Goal: Task Accomplishment & Management: Use online tool/utility

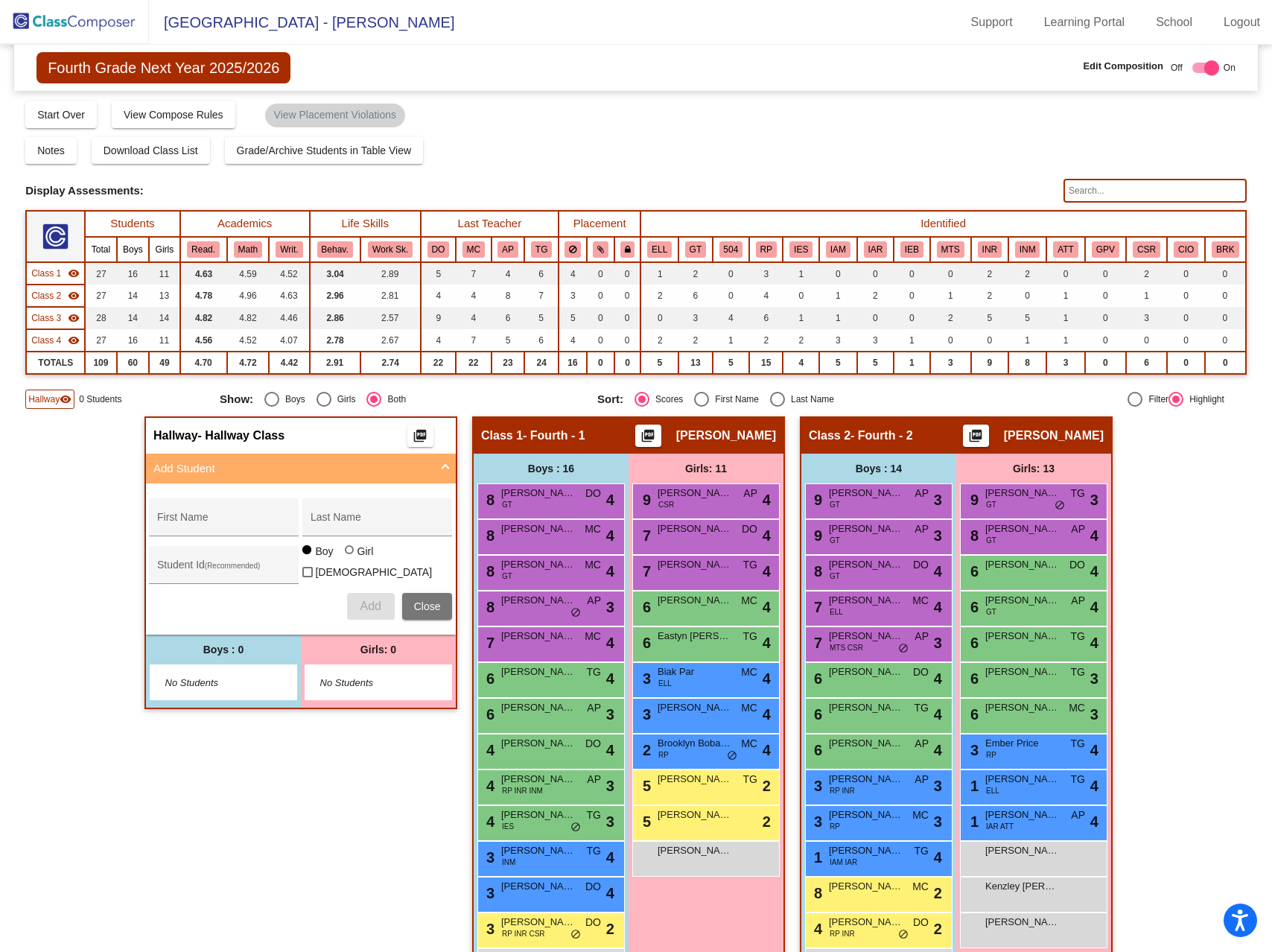
click at [83, 24] on img at bounding box center [74, 22] width 149 height 44
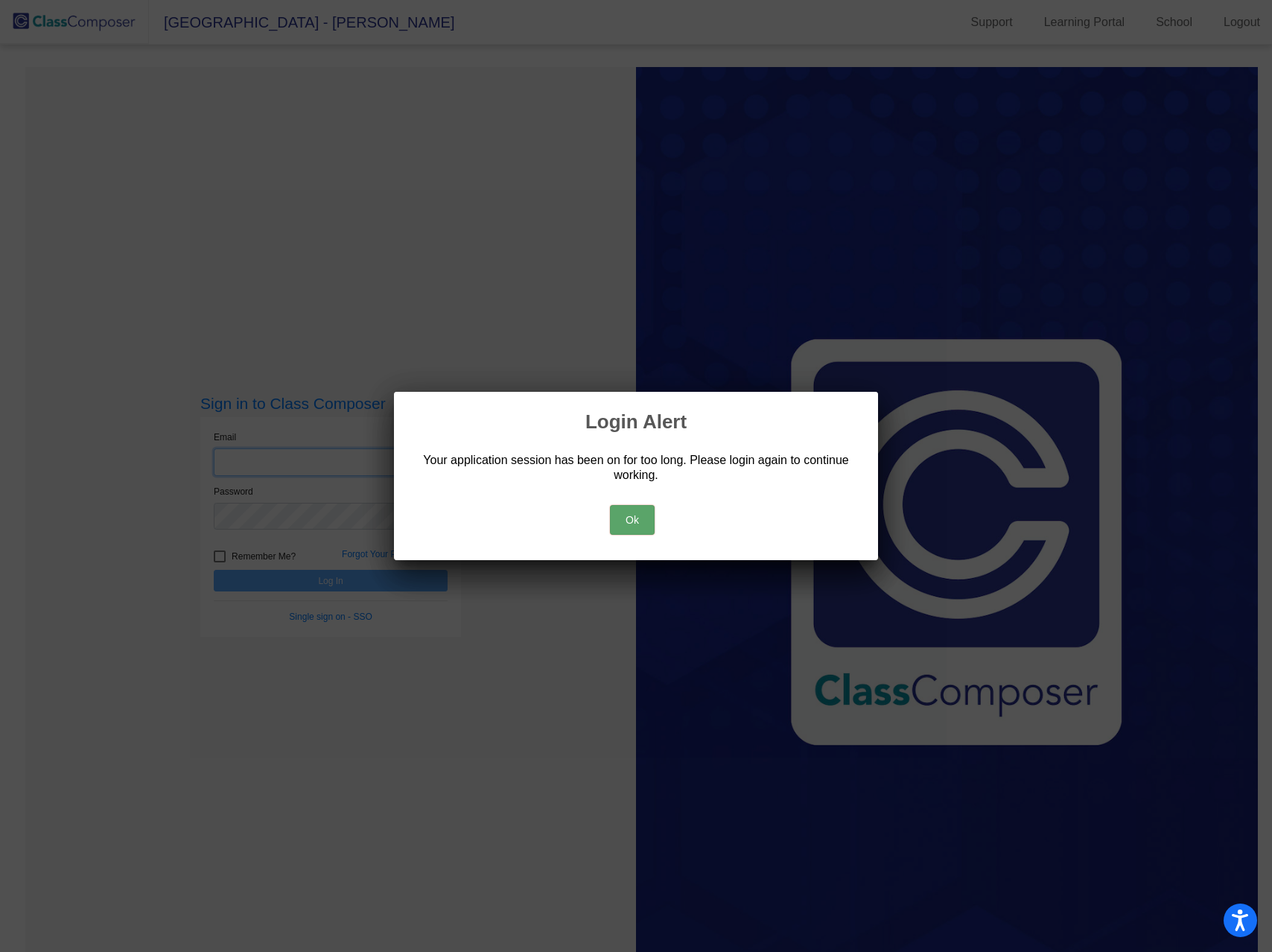
type input "[PERSON_NAME][EMAIL_ADDRESS][PERSON_NAME][DOMAIN_NAME]"
click at [629, 510] on button "Ok" at bounding box center [632, 520] width 44 height 30
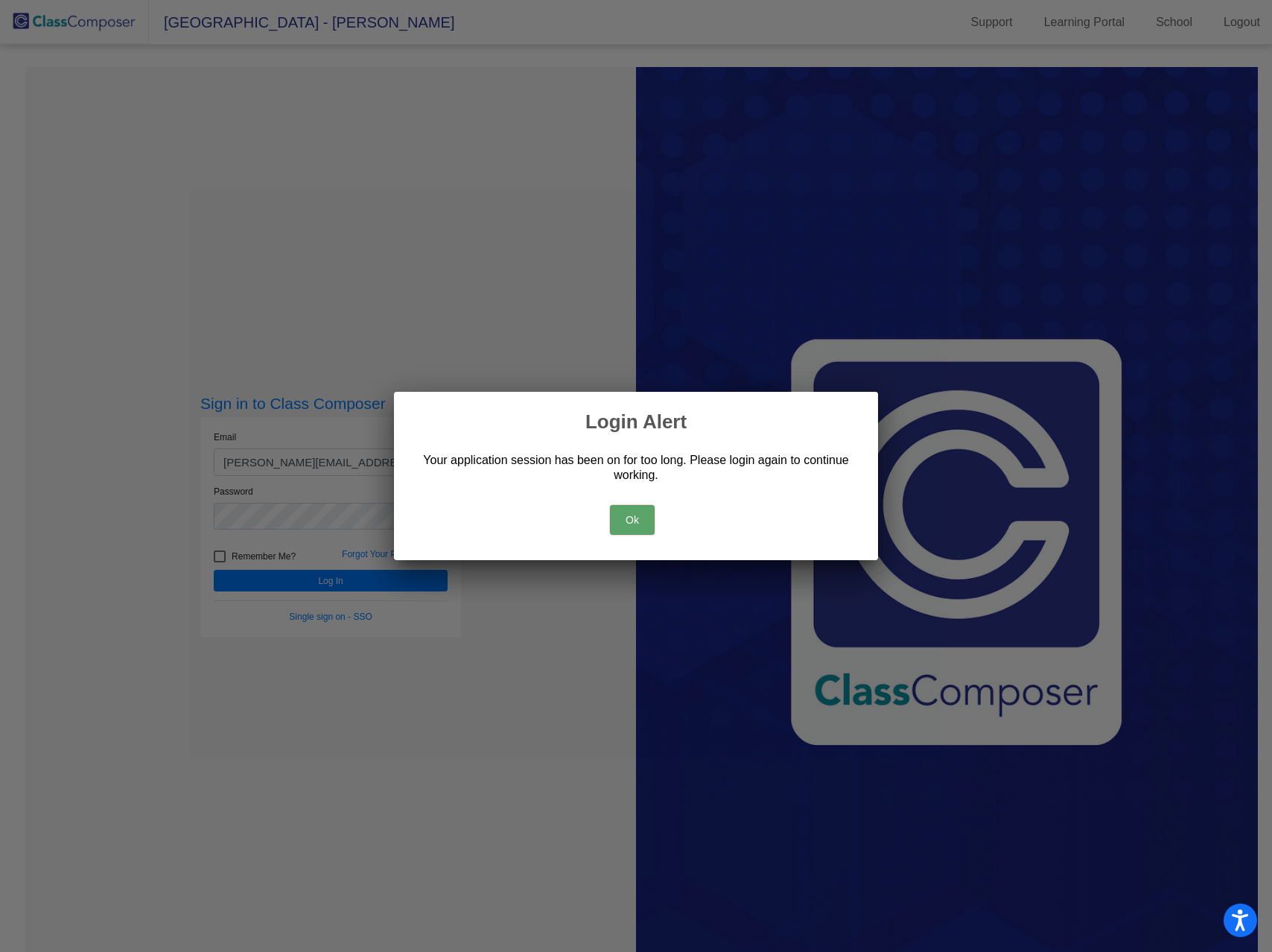
click at [629, 510] on button "Ok" at bounding box center [632, 520] width 44 height 30
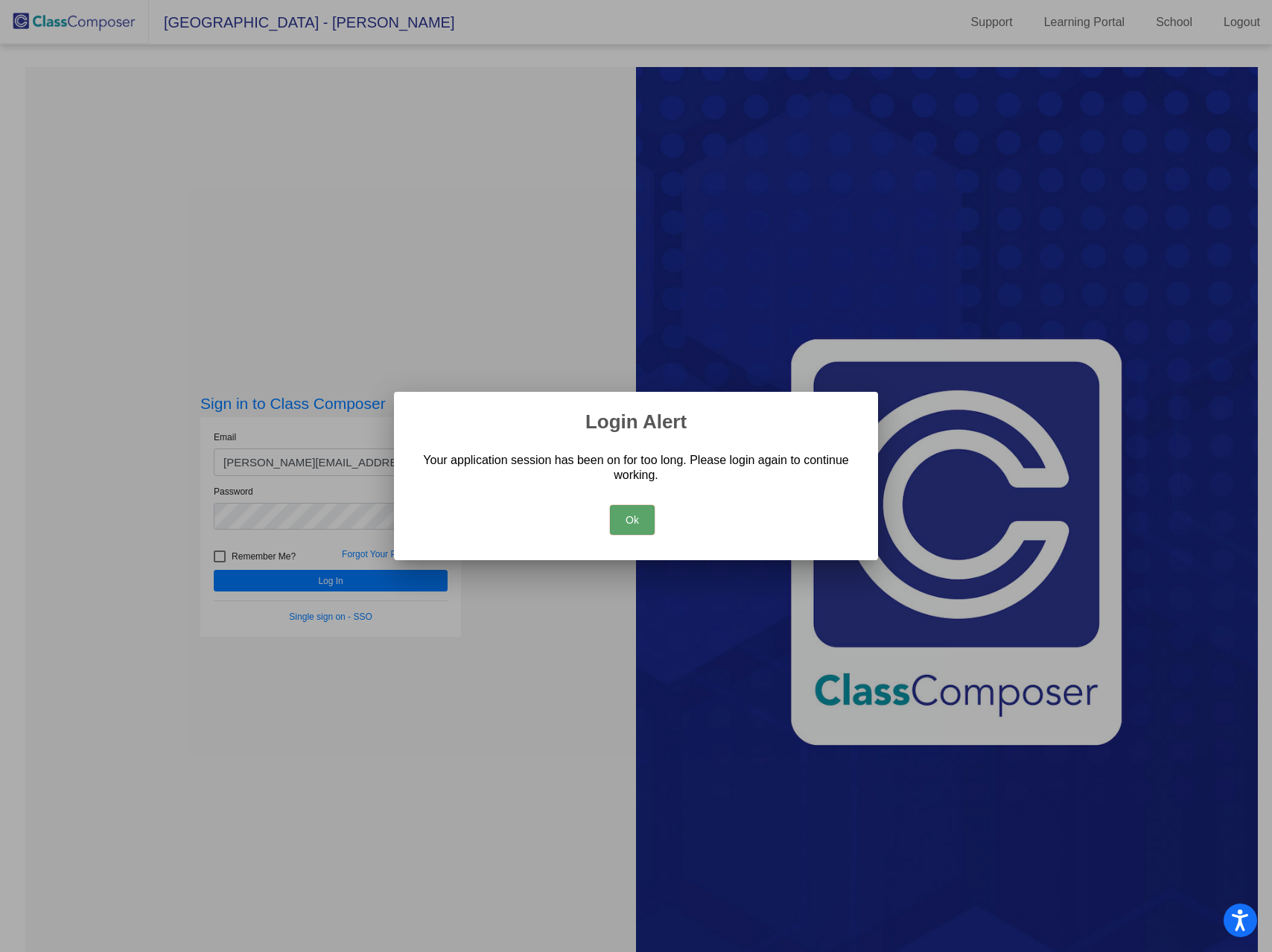
click at [629, 510] on button "Ok" at bounding box center [632, 520] width 44 height 30
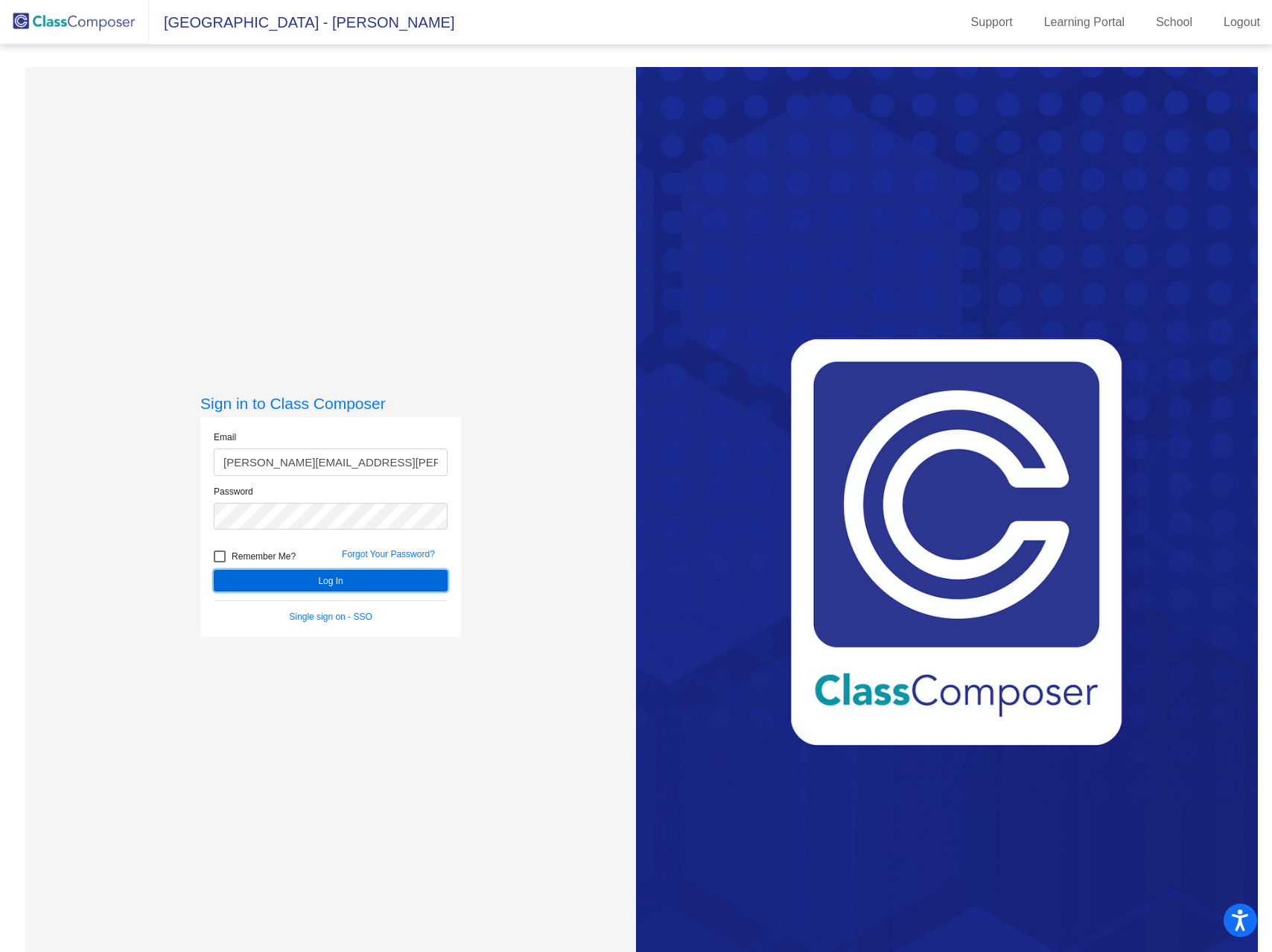
click at [339, 579] on button "Log In" at bounding box center [331, 580] width 234 height 22
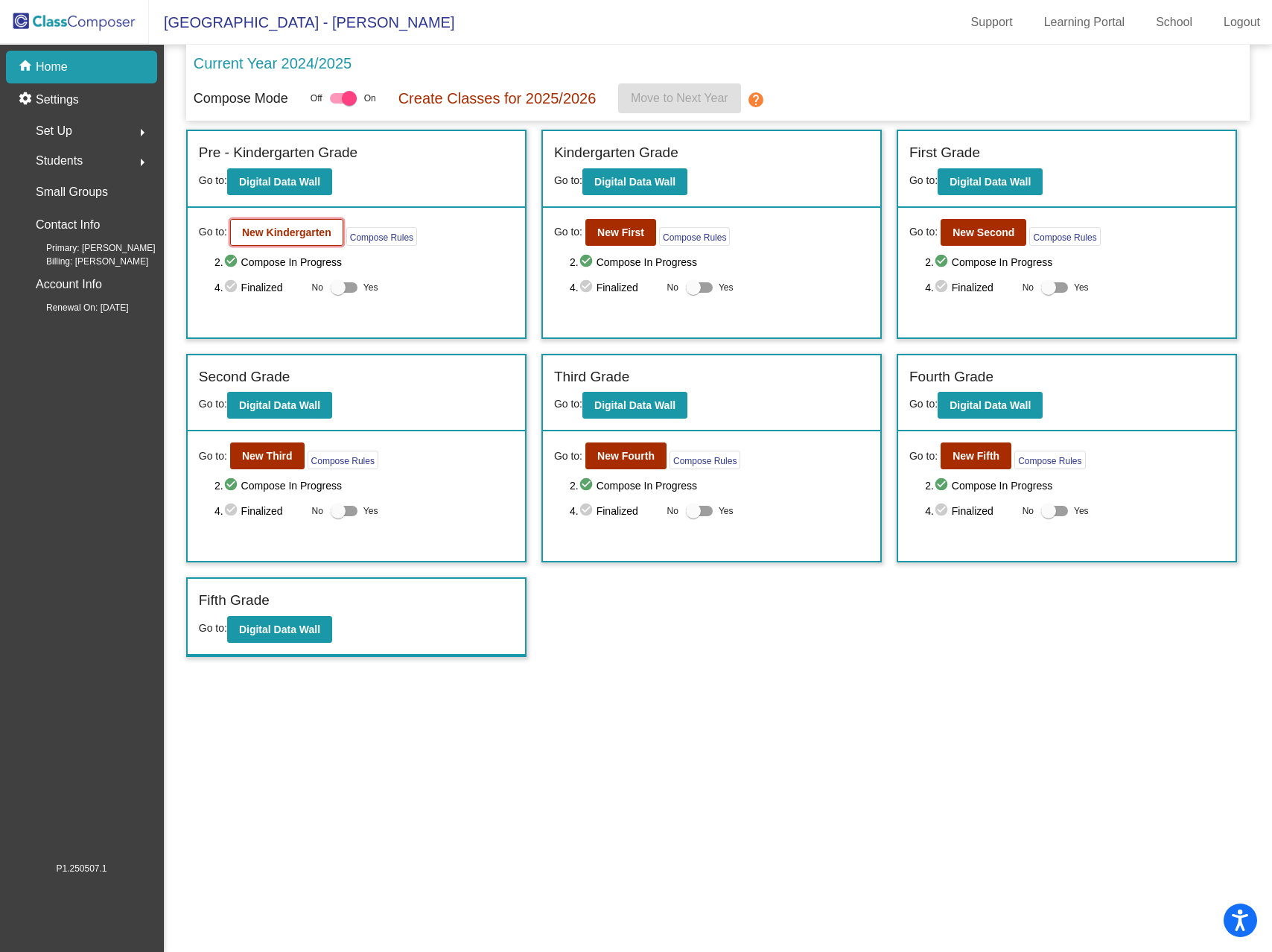
click at [279, 240] on button "New Kindergarten" at bounding box center [286, 232] width 113 height 27
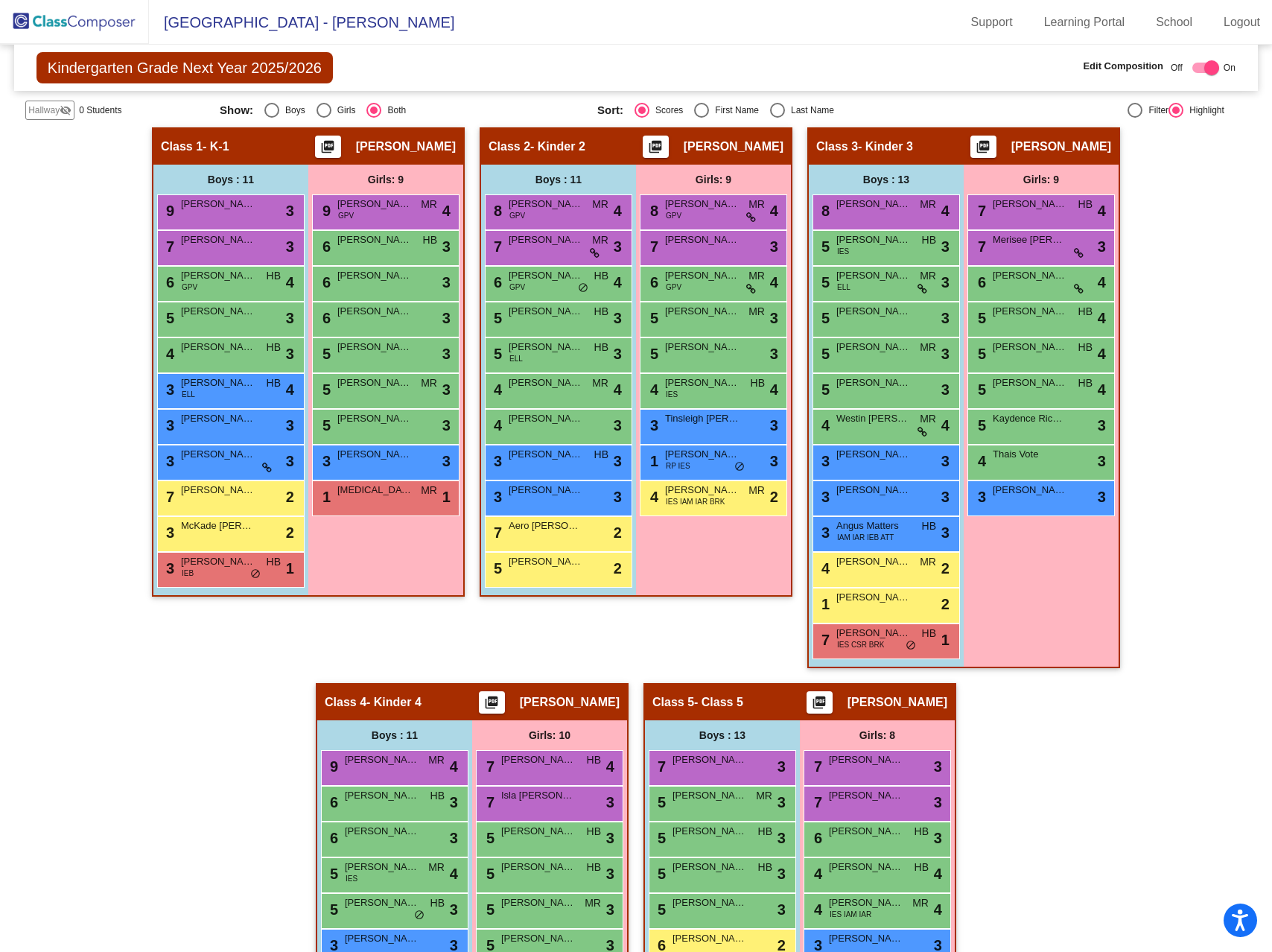
scroll to position [314, 0]
